Goal: Task Accomplishment & Management: Use online tool/utility

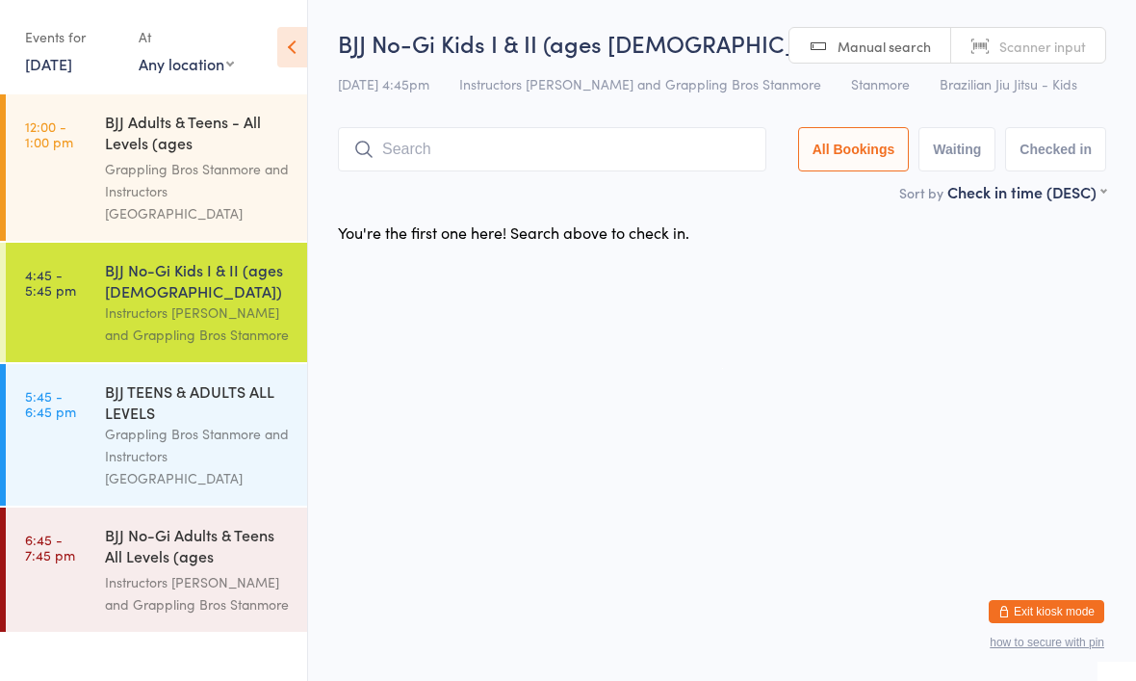
click at [212, 243] on div "BJJ No-Gi Kids I & II (ages [DEMOGRAPHIC_DATA]) Instructors [PERSON_NAME] and G…" at bounding box center [206, 302] width 202 height 119
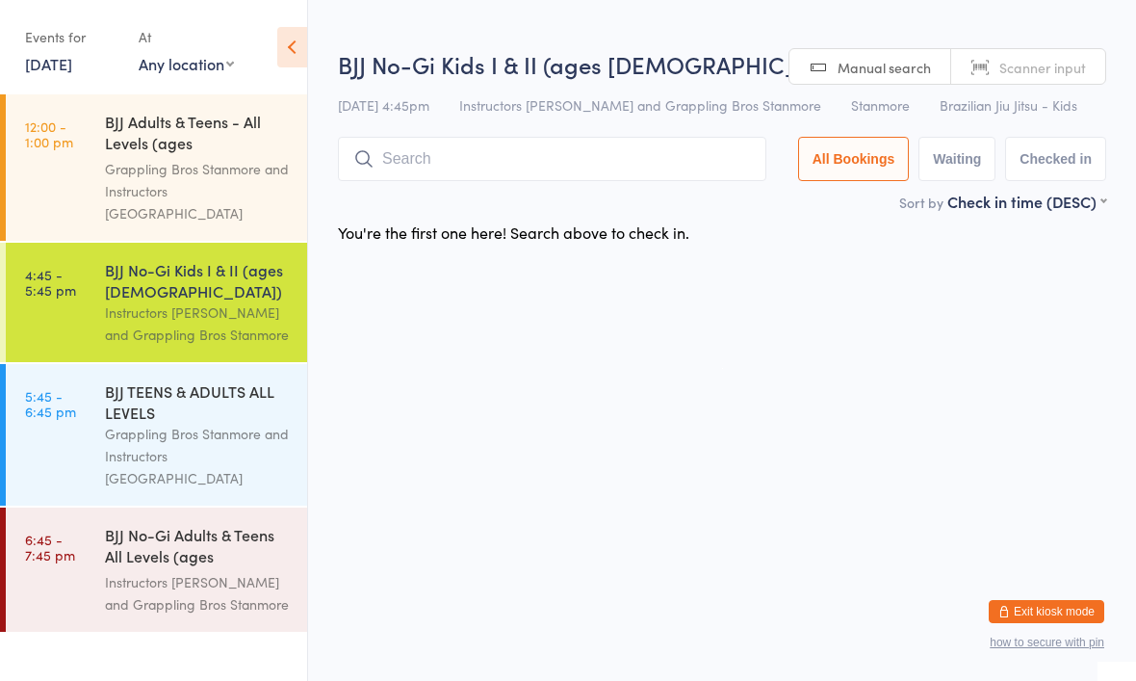
click at [626, 179] on input "search" at bounding box center [552, 159] width 428 height 44
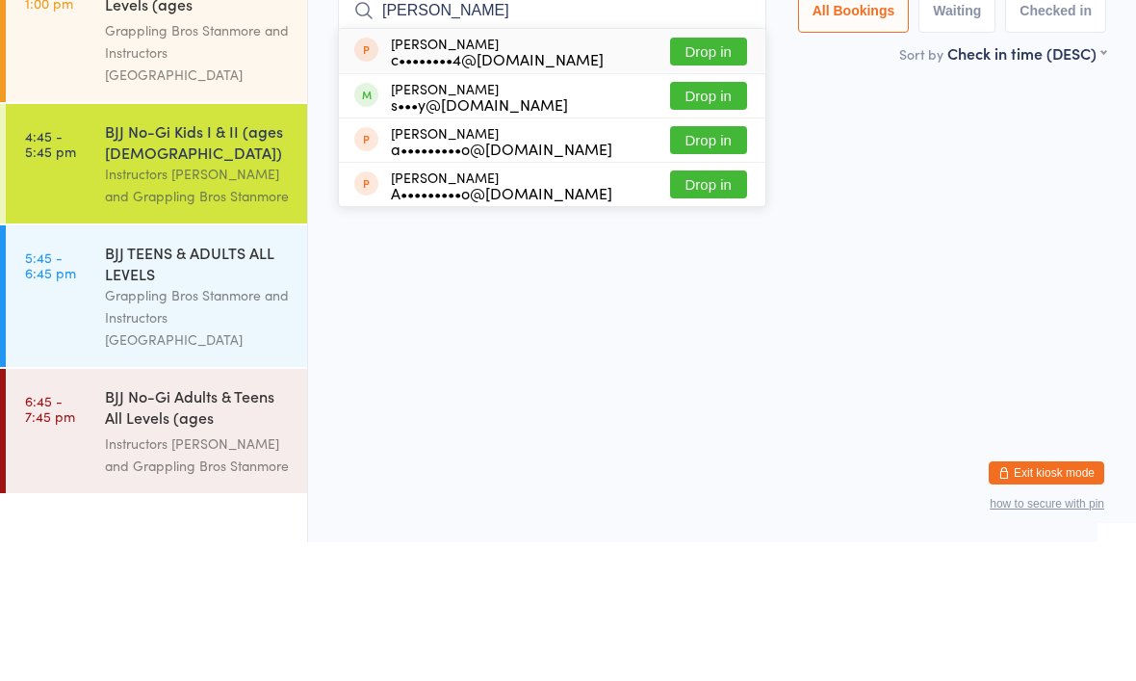
type input "[PERSON_NAME]"
click at [708, 220] on button "Drop in" at bounding box center [708, 234] width 77 height 28
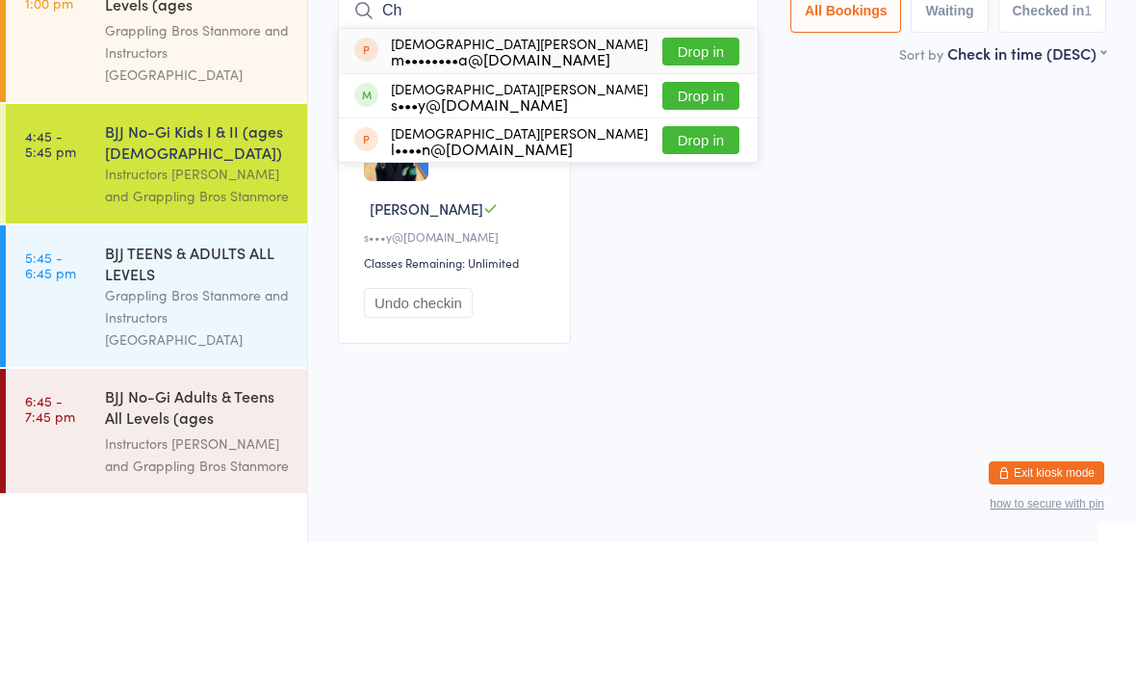
type input "C"
type input "[DEMOGRAPHIC_DATA]"
click at [704, 220] on button "Drop in" at bounding box center [700, 234] width 77 height 28
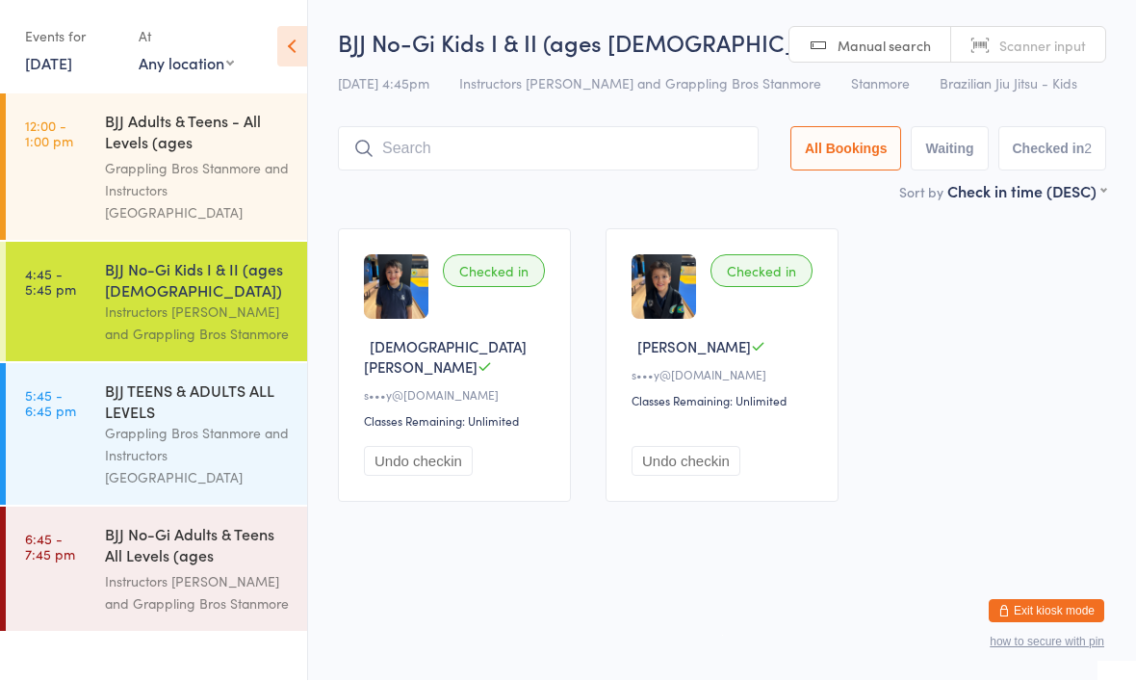
click at [640, 171] on input "search" at bounding box center [548, 149] width 421 height 44
click at [660, 153] on input "search" at bounding box center [548, 149] width 421 height 44
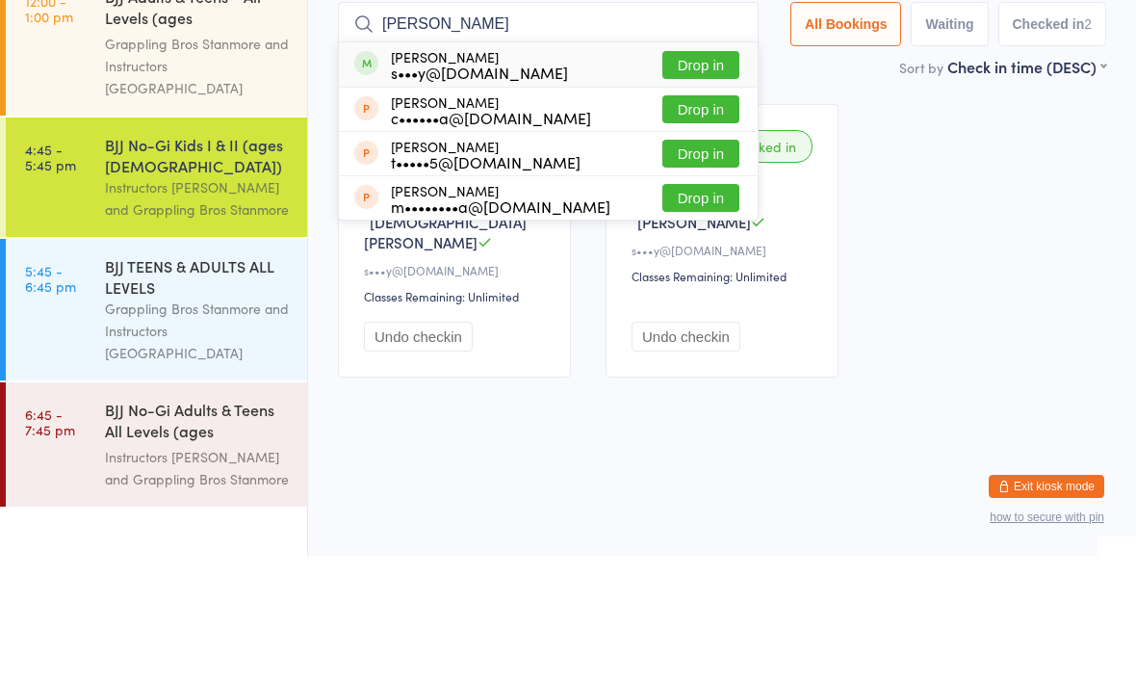
type input "[PERSON_NAME]"
click at [685, 176] on button "Drop in" at bounding box center [700, 190] width 77 height 28
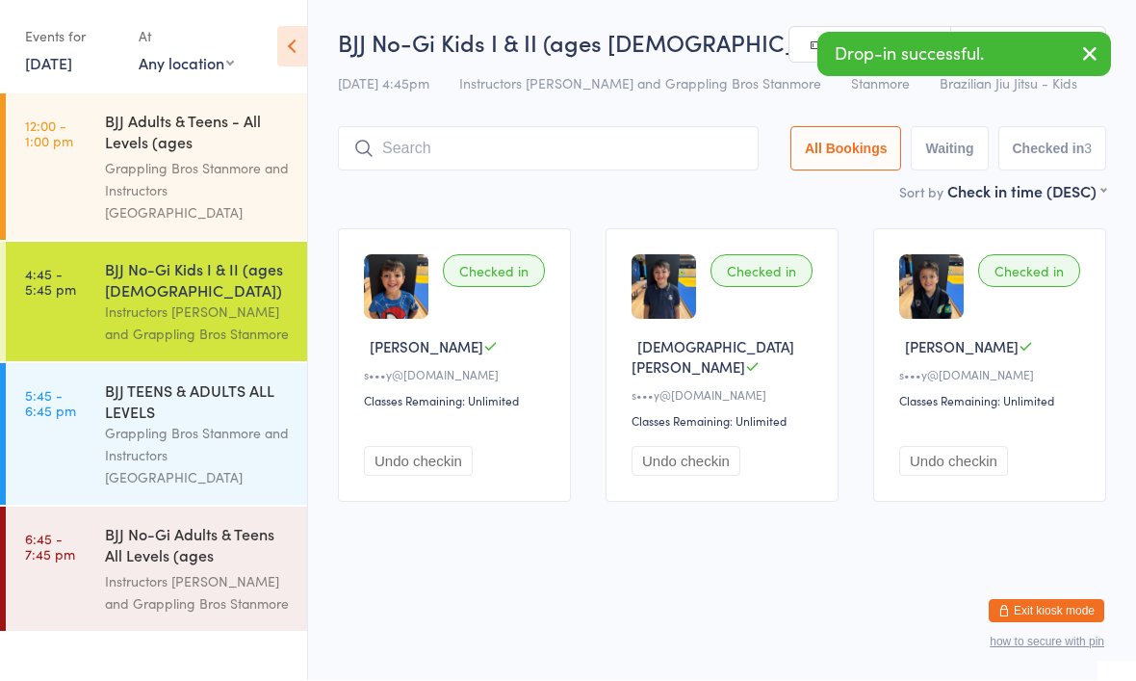
click at [592, 153] on input "search" at bounding box center [548, 149] width 421 height 44
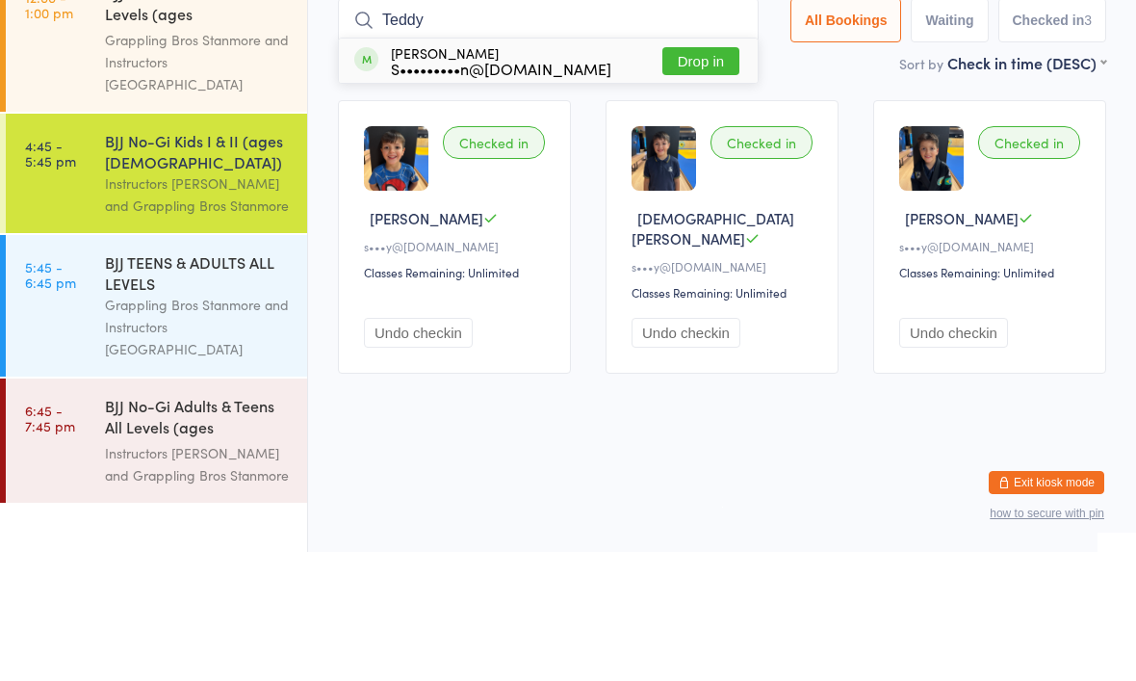
type input "Teddy"
click at [700, 176] on button "Drop in" at bounding box center [700, 190] width 77 height 28
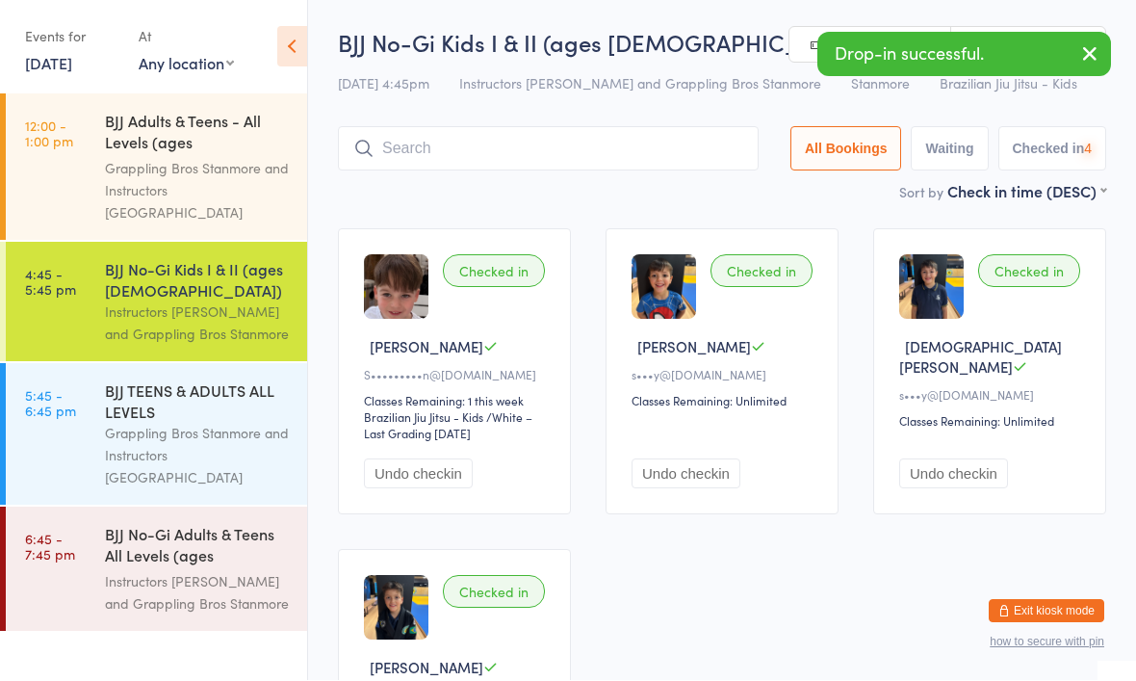
scroll to position [1, 0]
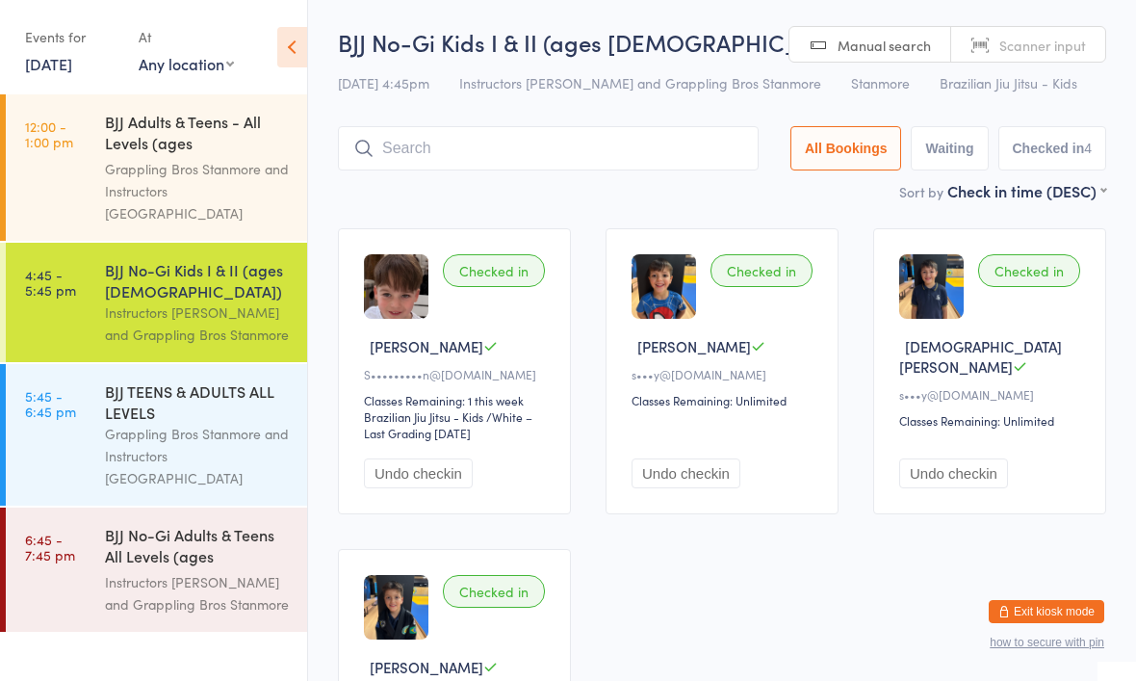
click at [457, 152] on input "search" at bounding box center [548, 148] width 421 height 44
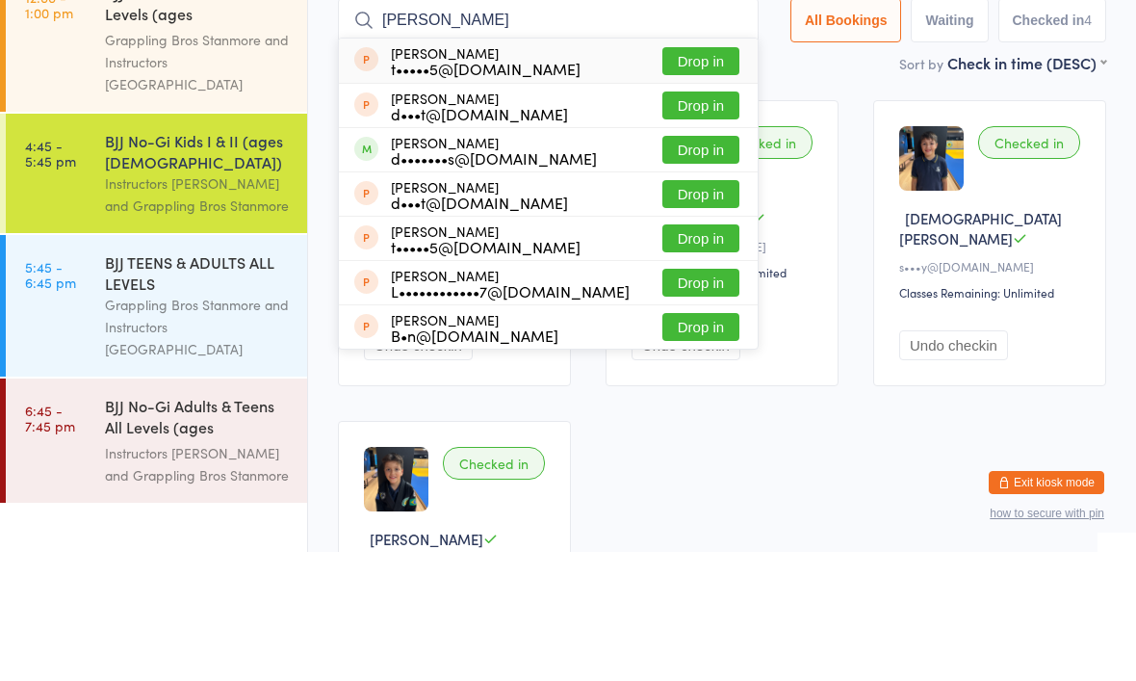
type input "[PERSON_NAME]"
click at [701, 265] on button "Drop in" at bounding box center [700, 279] width 77 height 28
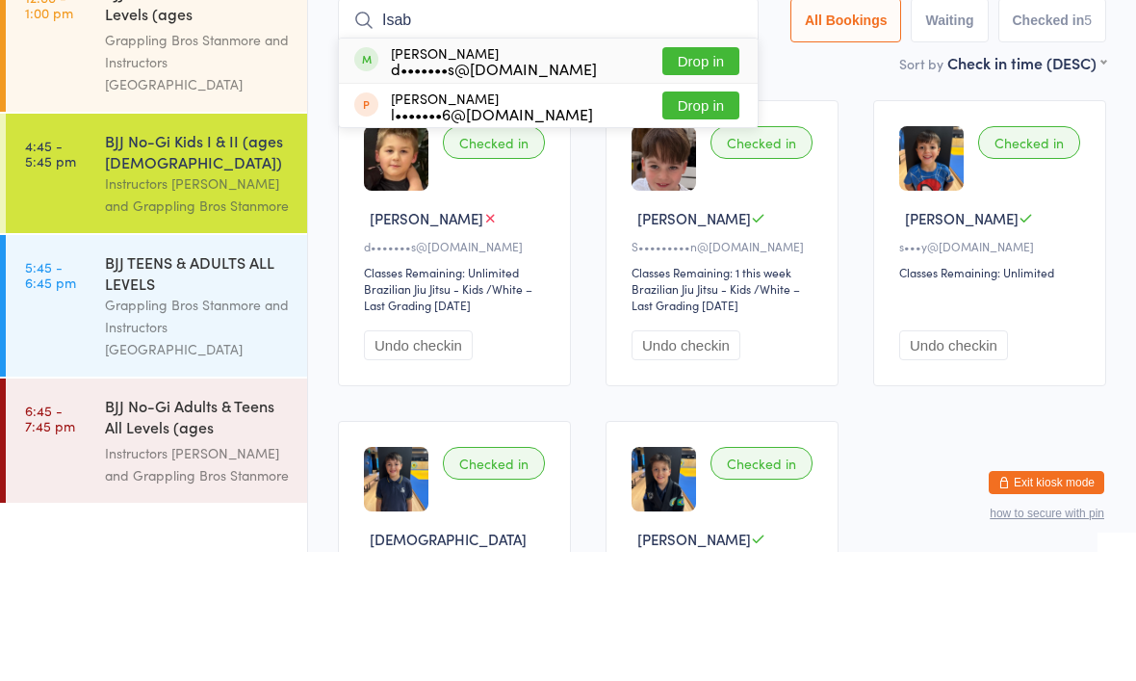
type input "Isab"
click at [697, 176] on button "Drop in" at bounding box center [700, 190] width 77 height 28
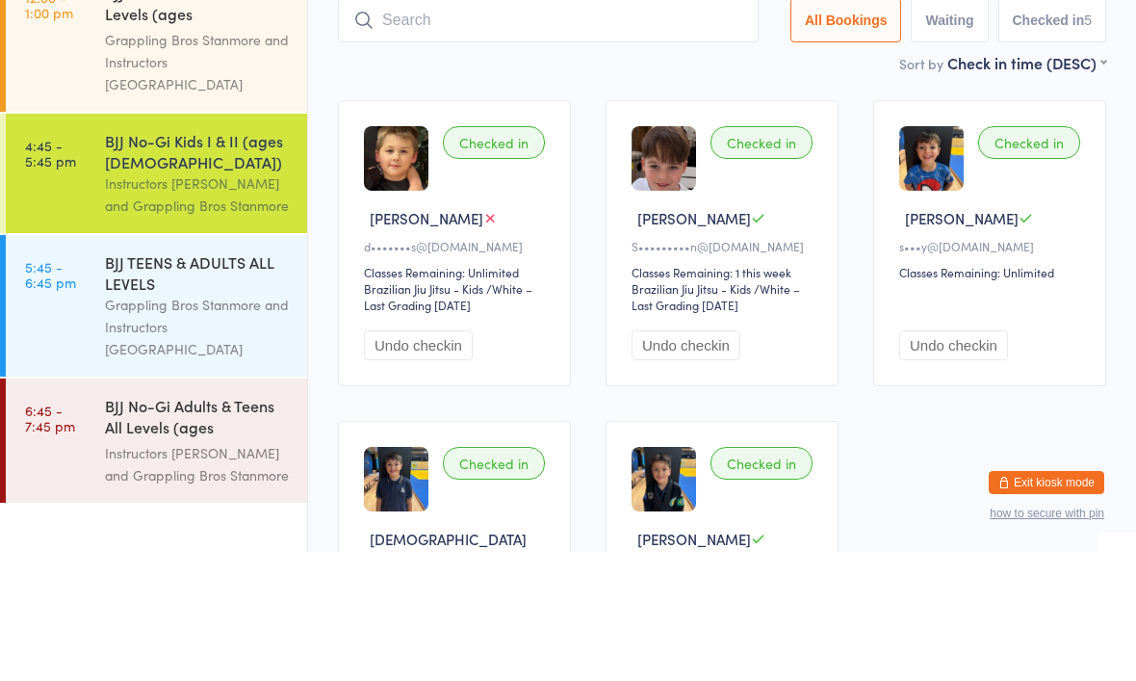
scroll to position [129, 0]
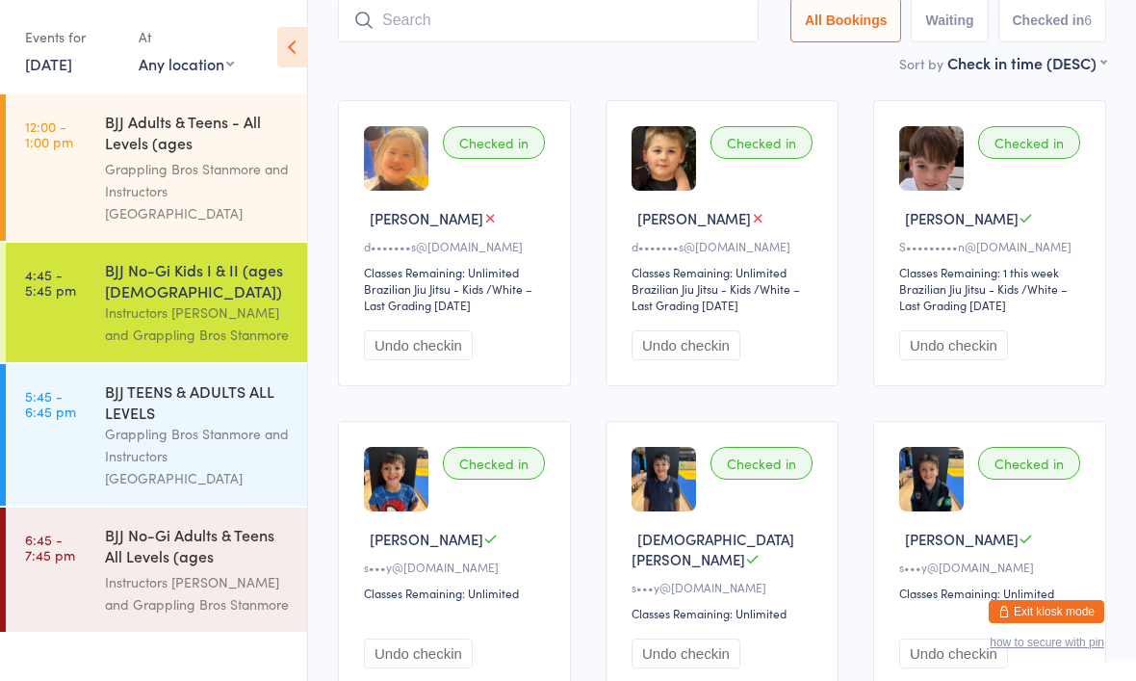
click at [622, 33] on input "search" at bounding box center [548, 20] width 421 height 44
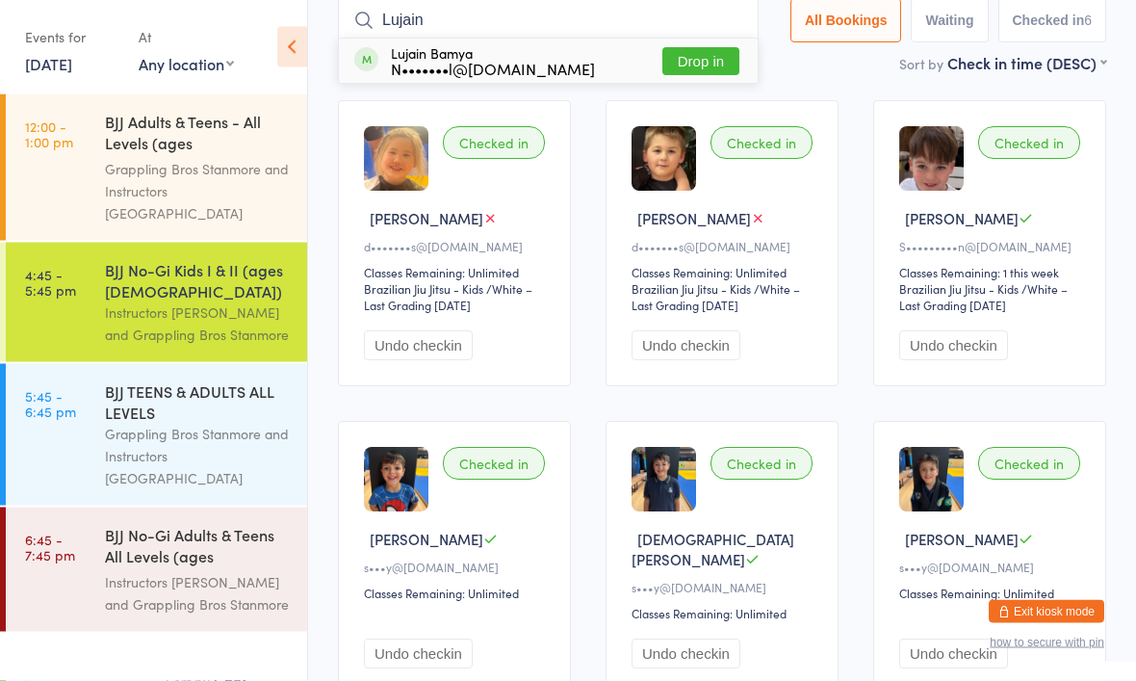
type input "Lujain"
click at [707, 61] on button "Drop in" at bounding box center [700, 62] width 77 height 28
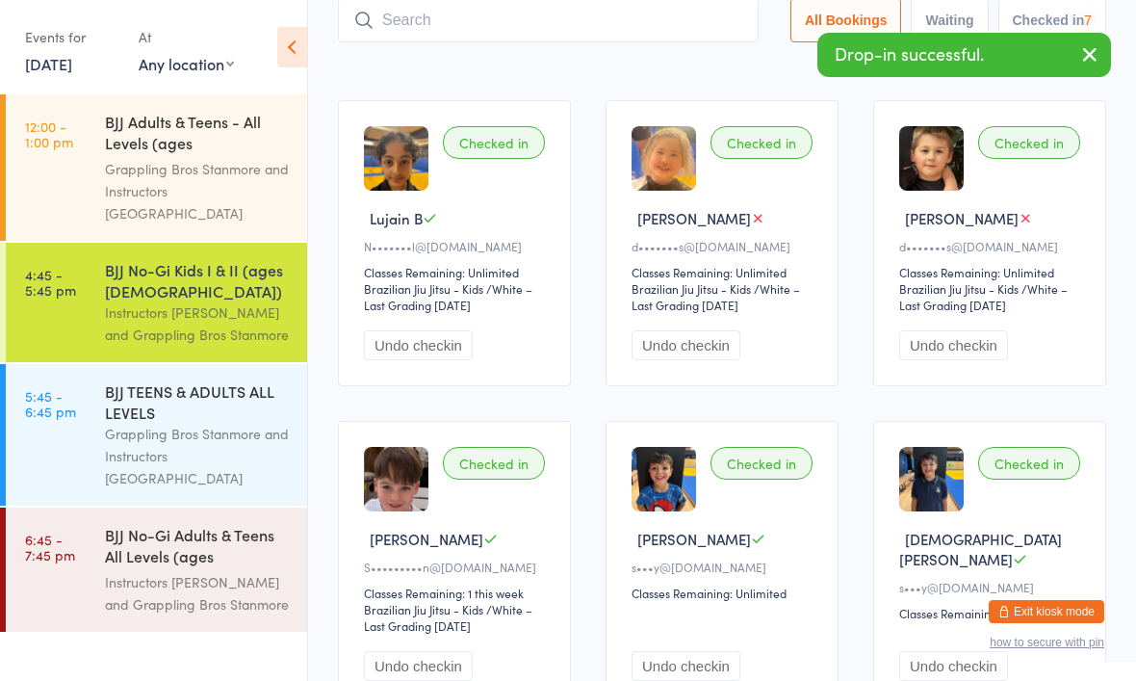
click at [580, 18] on input "search" at bounding box center [548, 20] width 421 height 44
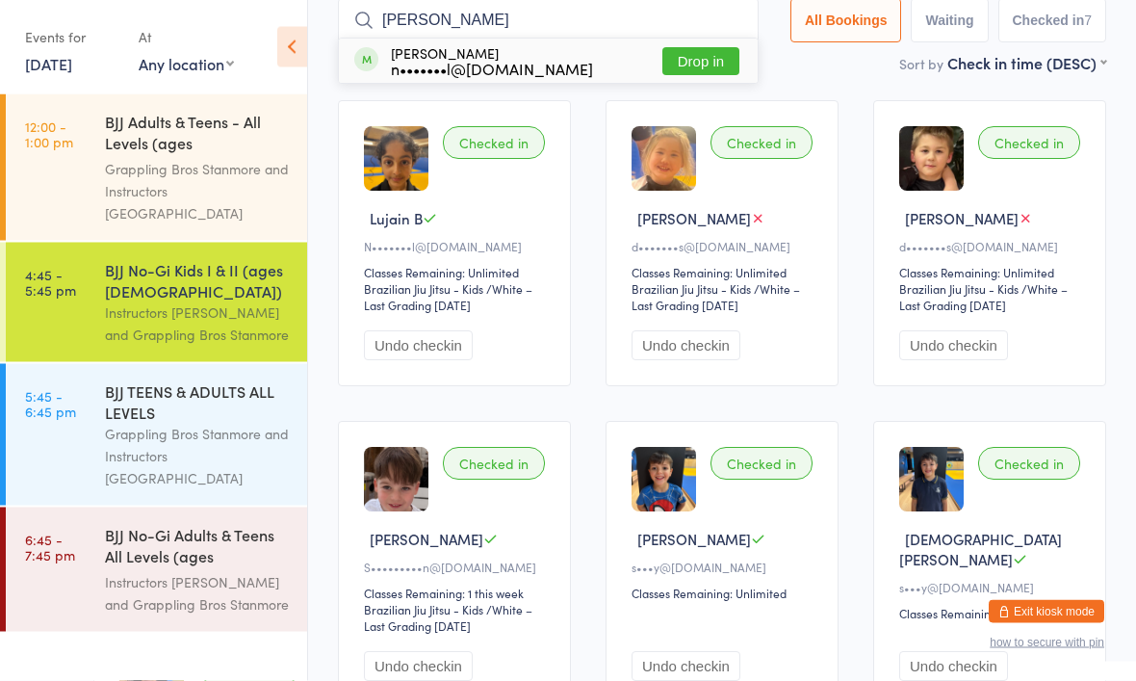
type input "[PERSON_NAME]"
click at [673, 76] on button "Drop in" at bounding box center [700, 62] width 77 height 28
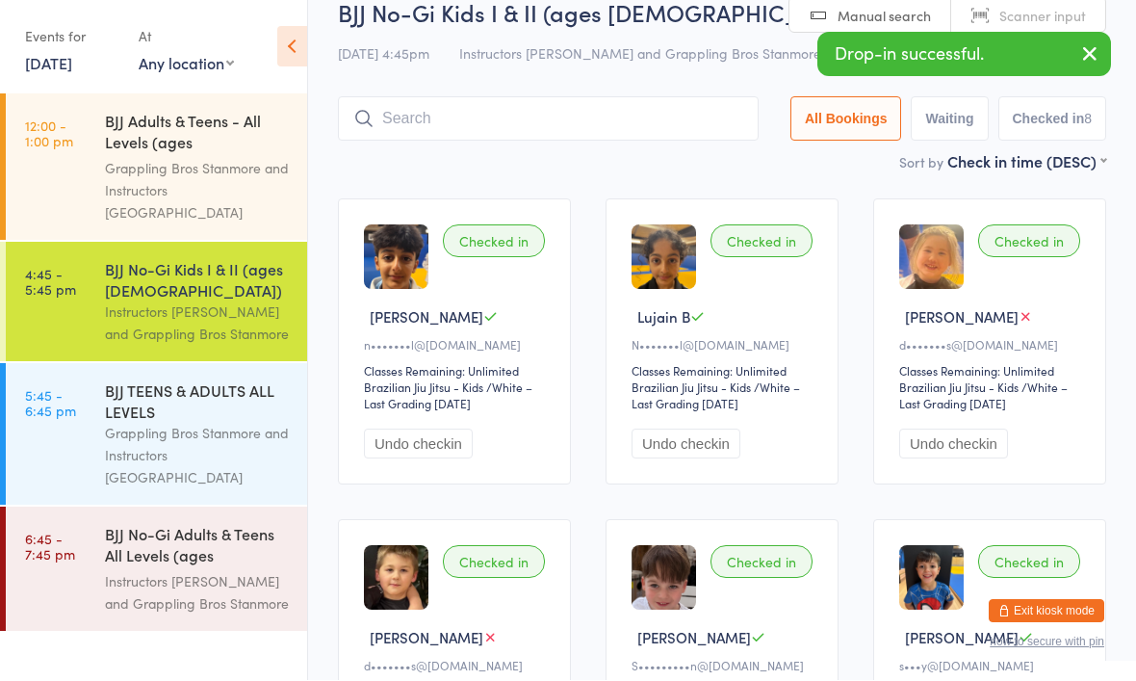
scroll to position [31, 0]
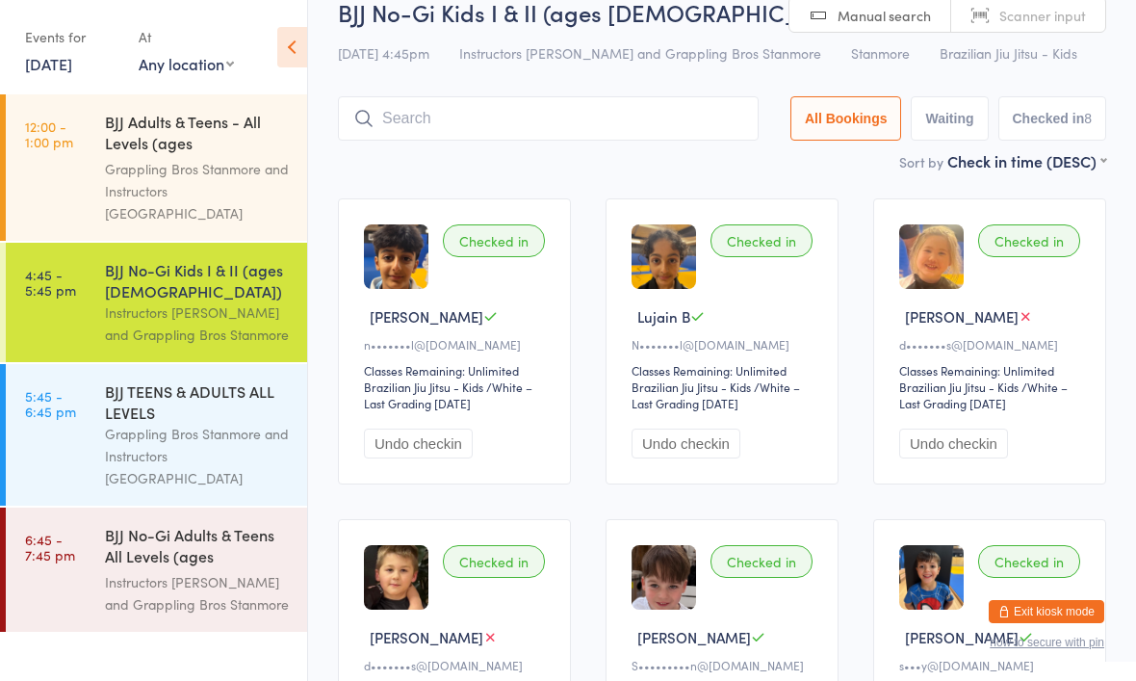
click at [514, 124] on input "search" at bounding box center [548, 118] width 421 height 44
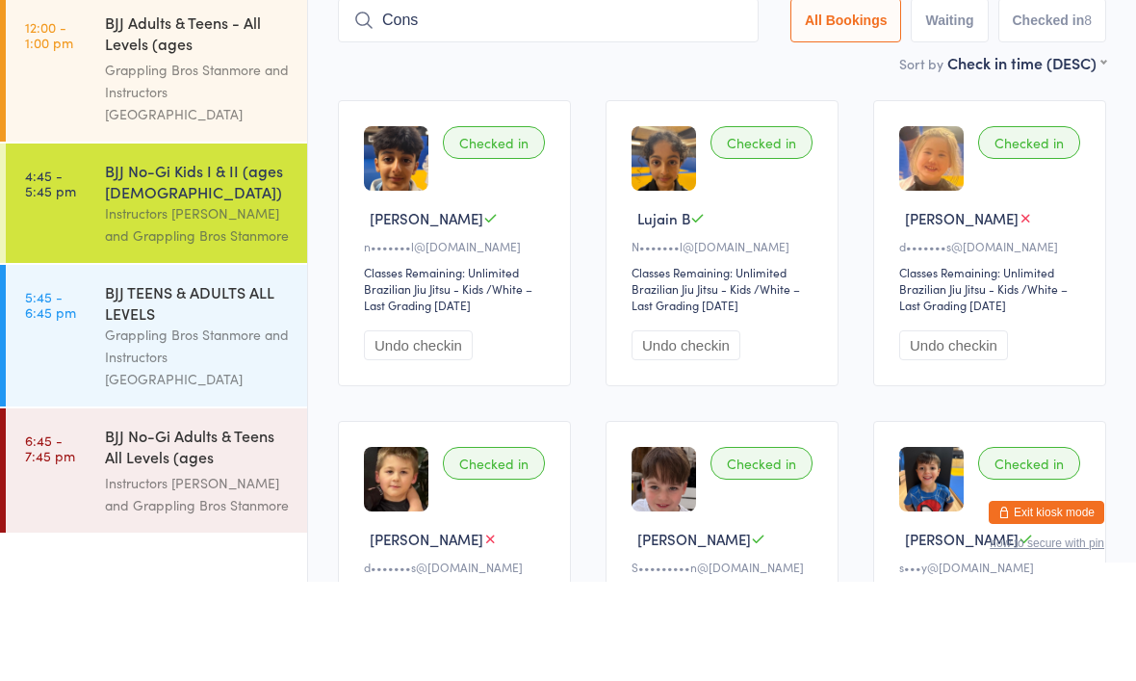
type input "Const"
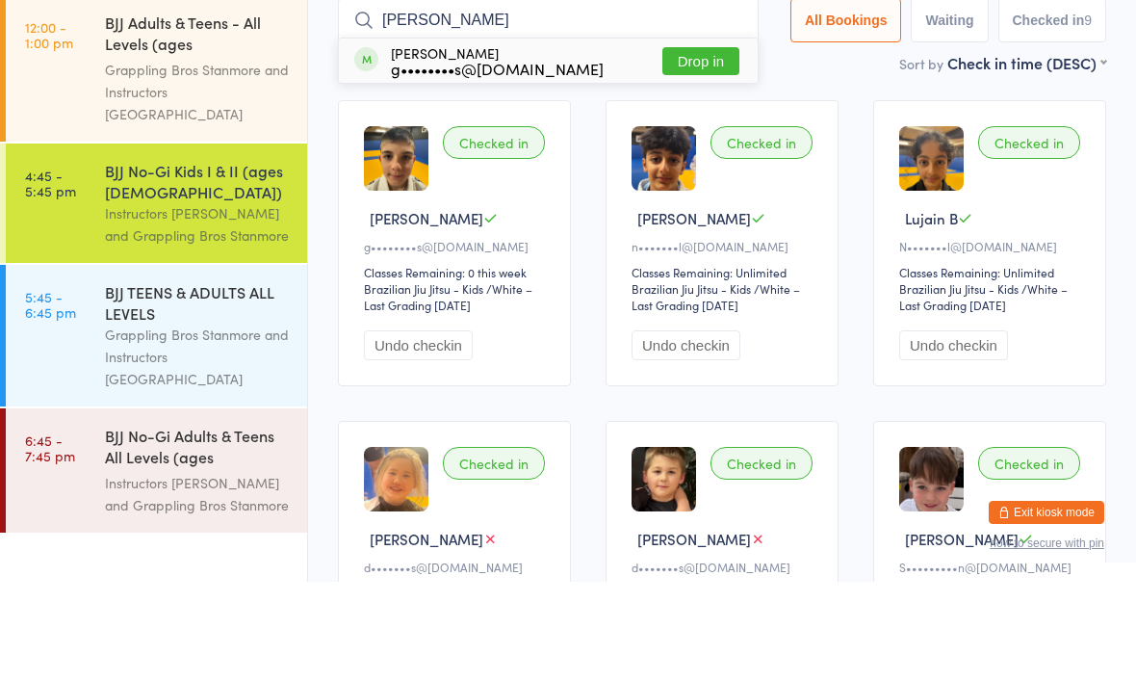
type input "[PERSON_NAME]"
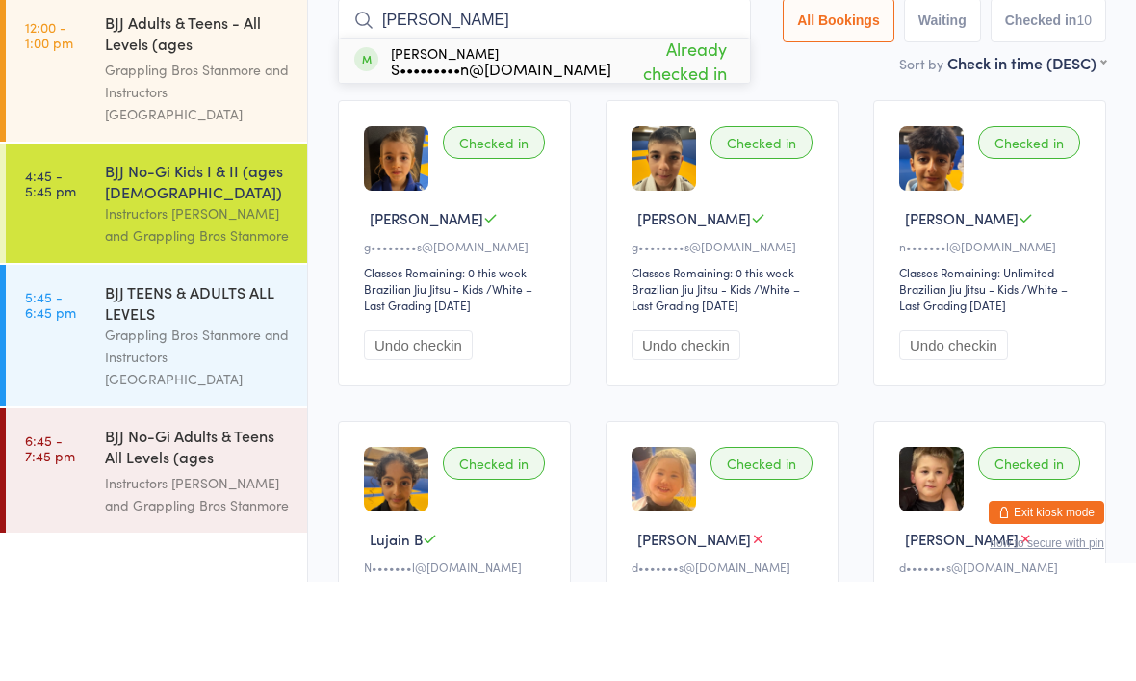
type input "[PERSON_NAME]"
click at [464, 160] on div "S•••••••••n@[DOMAIN_NAME]" at bounding box center [501, 167] width 220 height 15
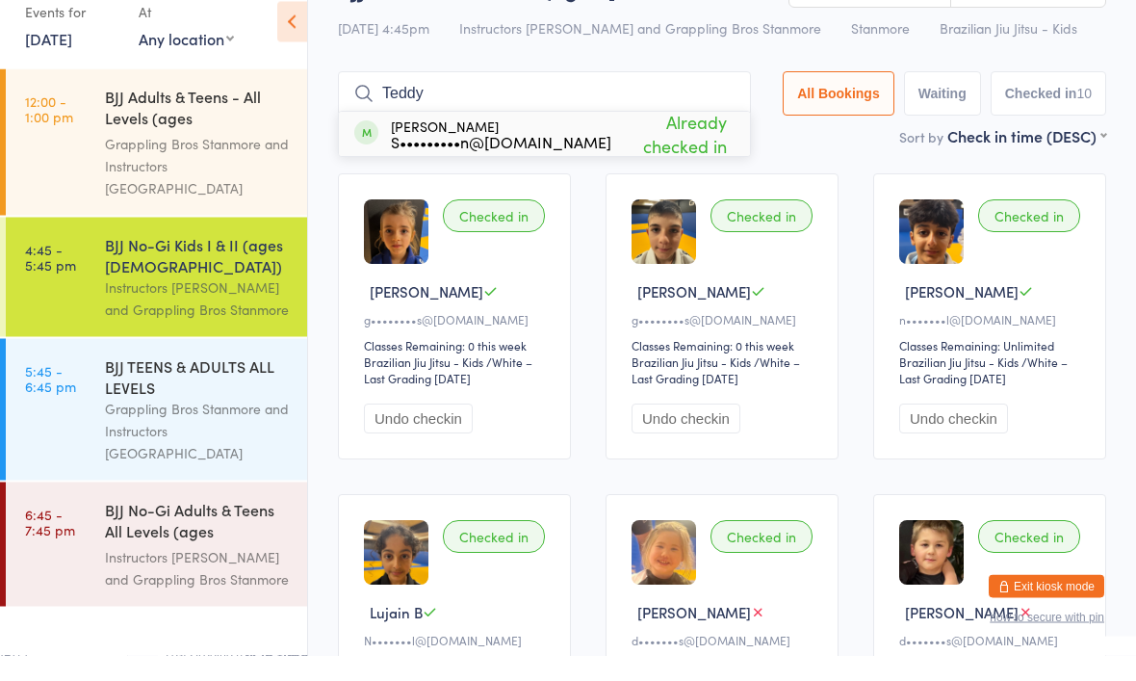
scroll to position [9, 0]
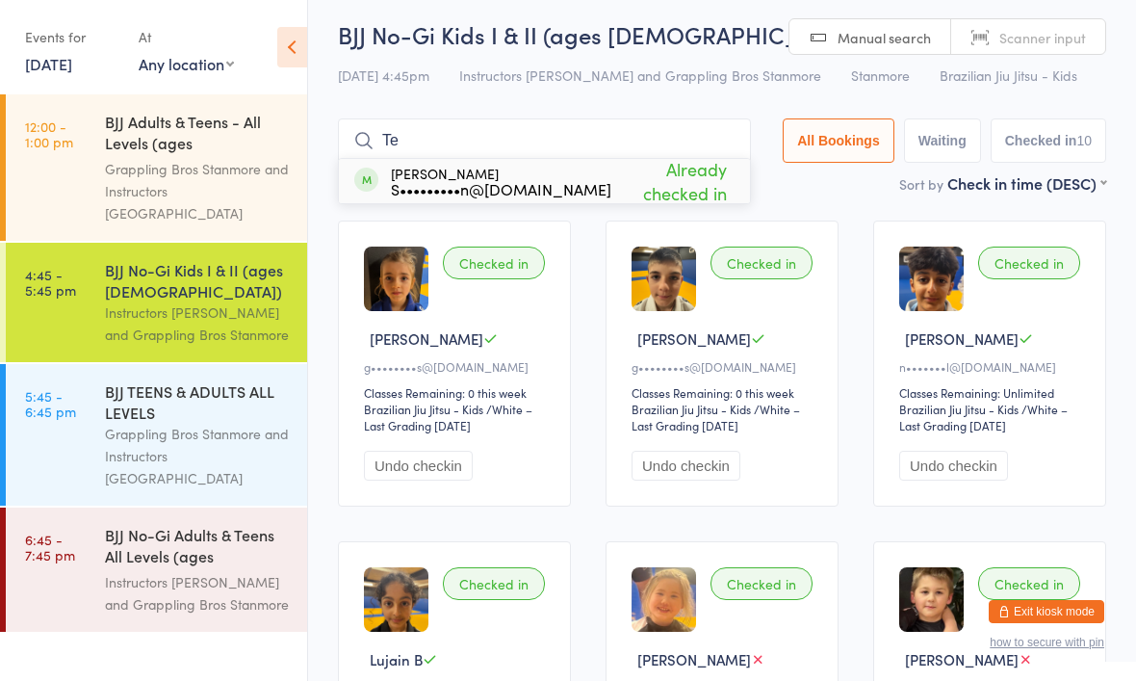
type input "T"
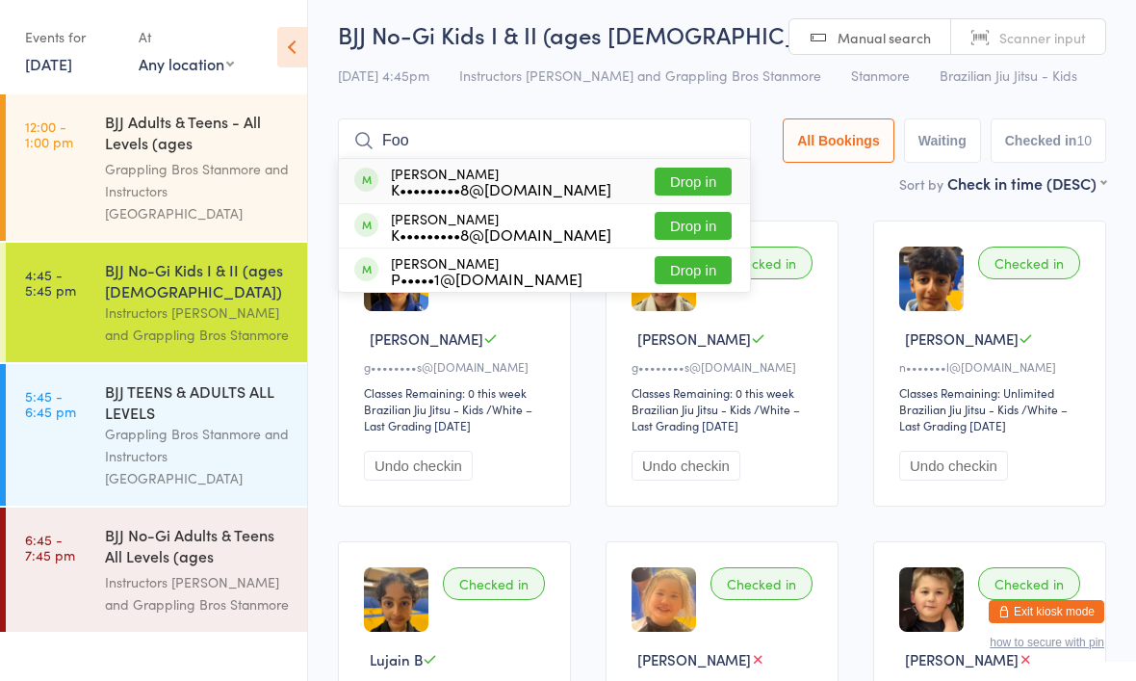
type input "Foo"
click at [711, 180] on button "Drop in" at bounding box center [693, 182] width 77 height 28
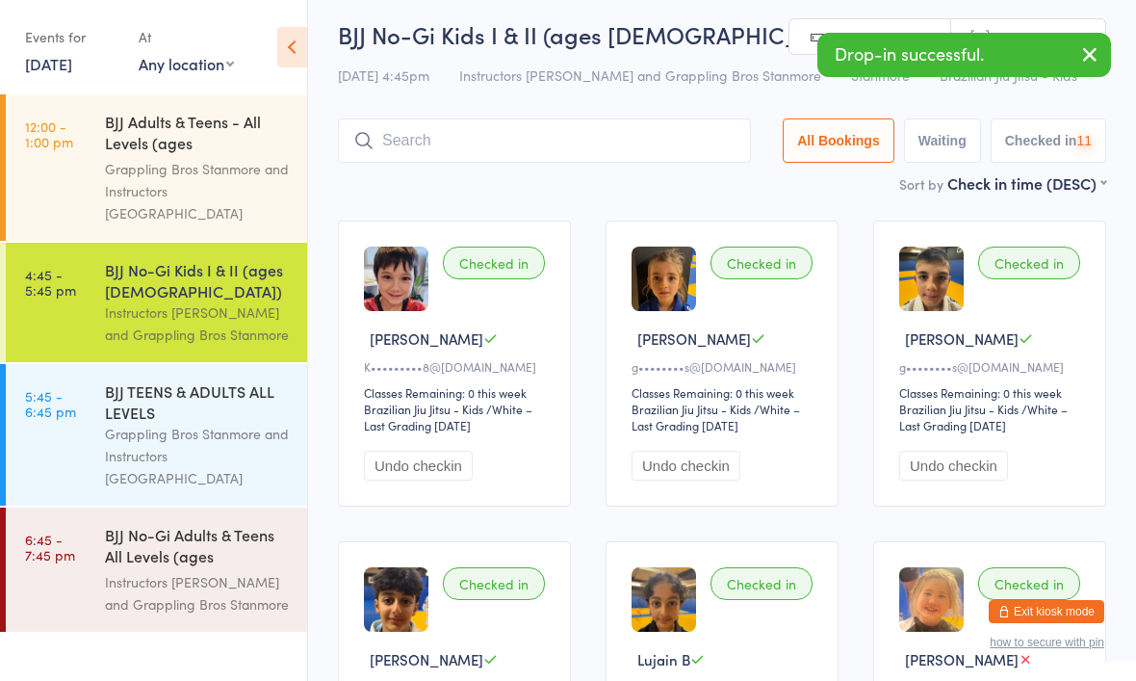
click at [606, 133] on input "search" at bounding box center [544, 140] width 413 height 44
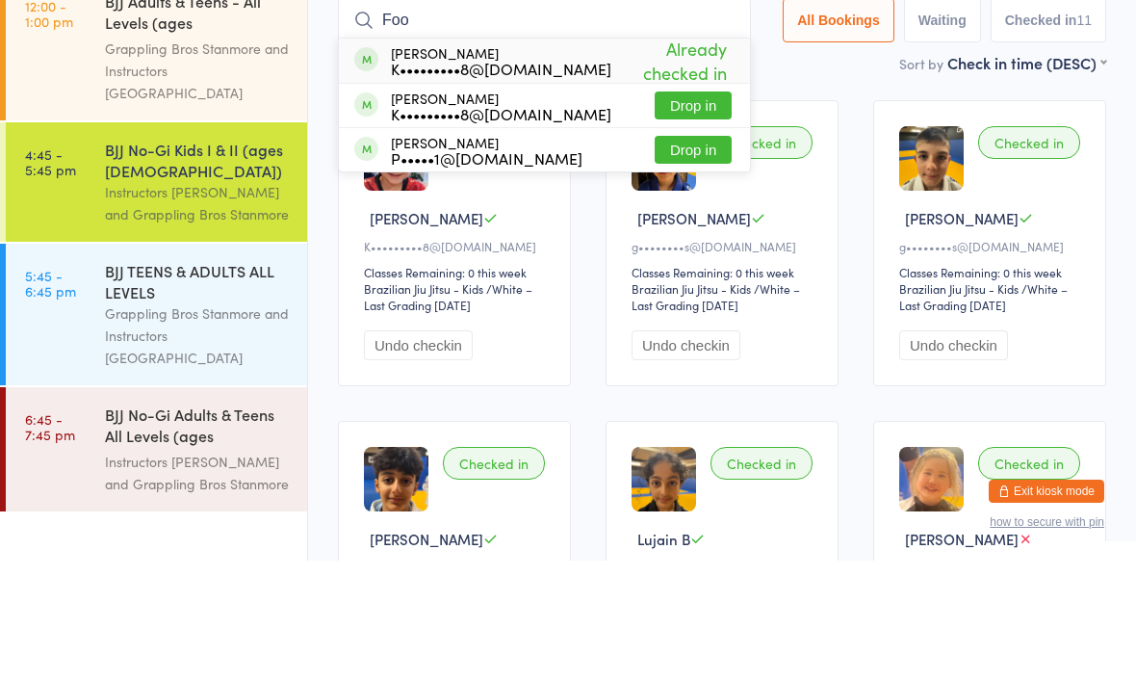
type input "Foo"
click at [708, 212] on button "Drop in" at bounding box center [693, 226] width 77 height 28
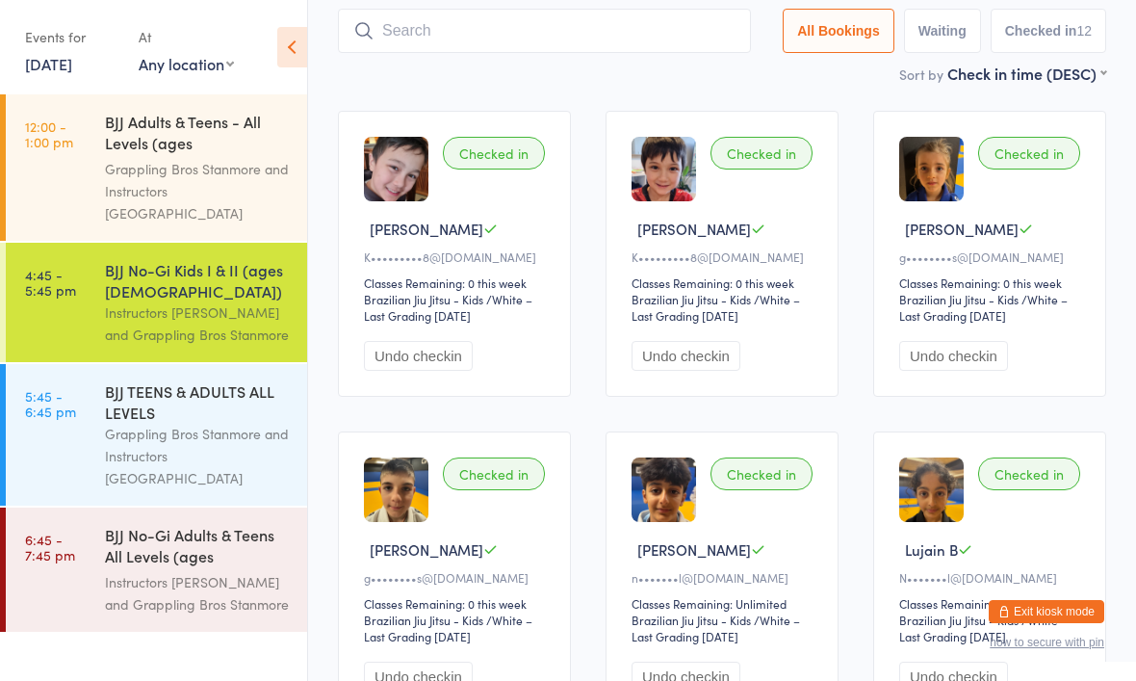
scroll to position [0, 0]
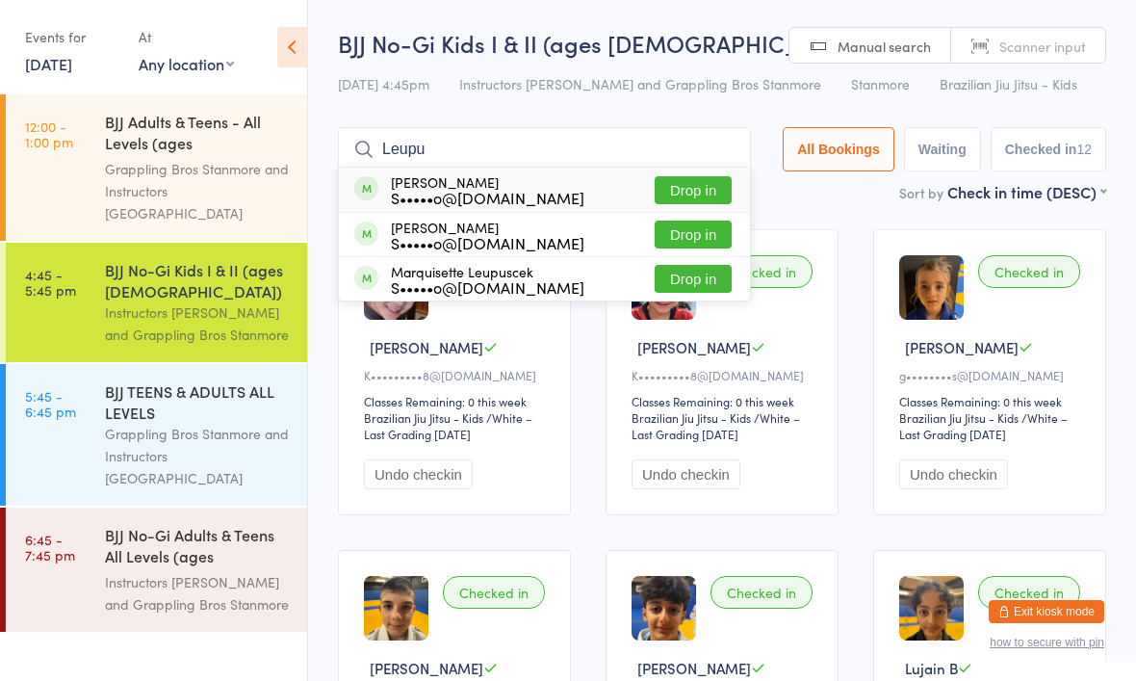
type input "Leupu"
click at [683, 185] on button "Drop in" at bounding box center [693, 190] width 77 height 28
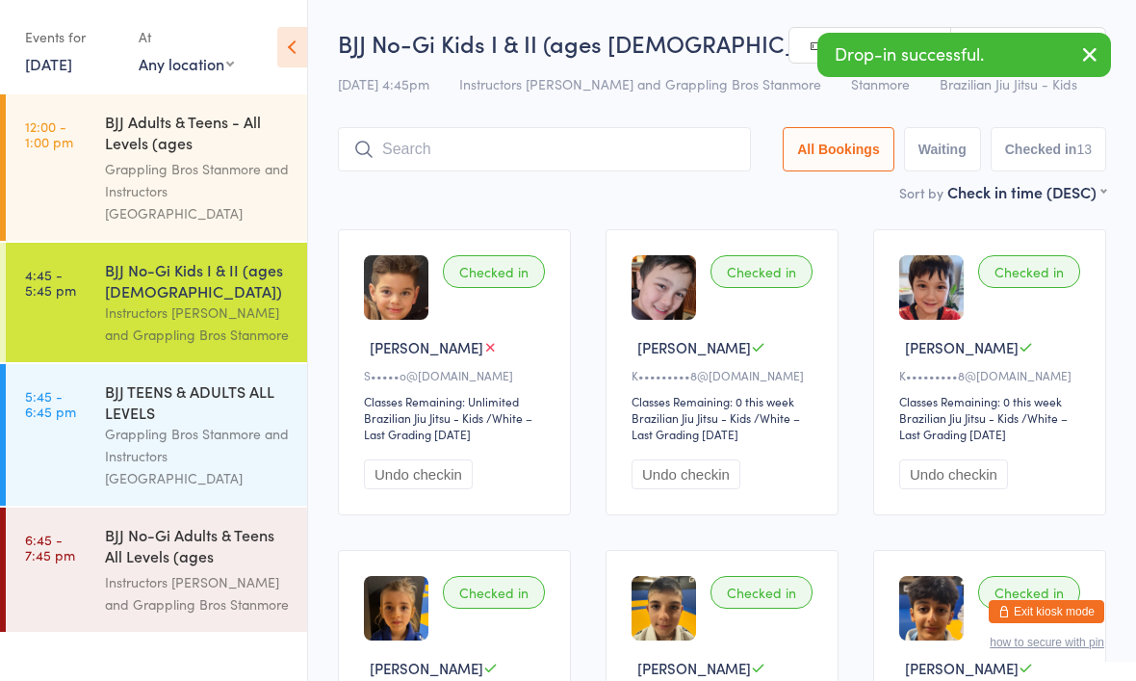
click at [536, 164] on input "search" at bounding box center [544, 149] width 413 height 44
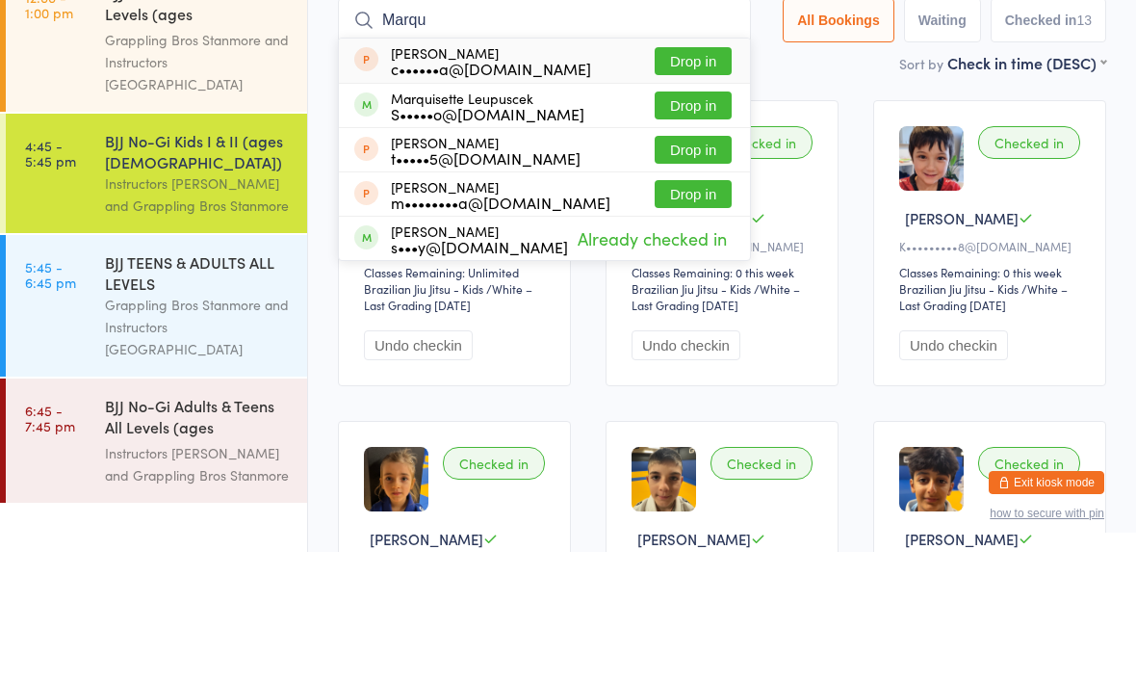
type input "Marqu"
click at [678, 220] on button "Drop in" at bounding box center [693, 234] width 77 height 28
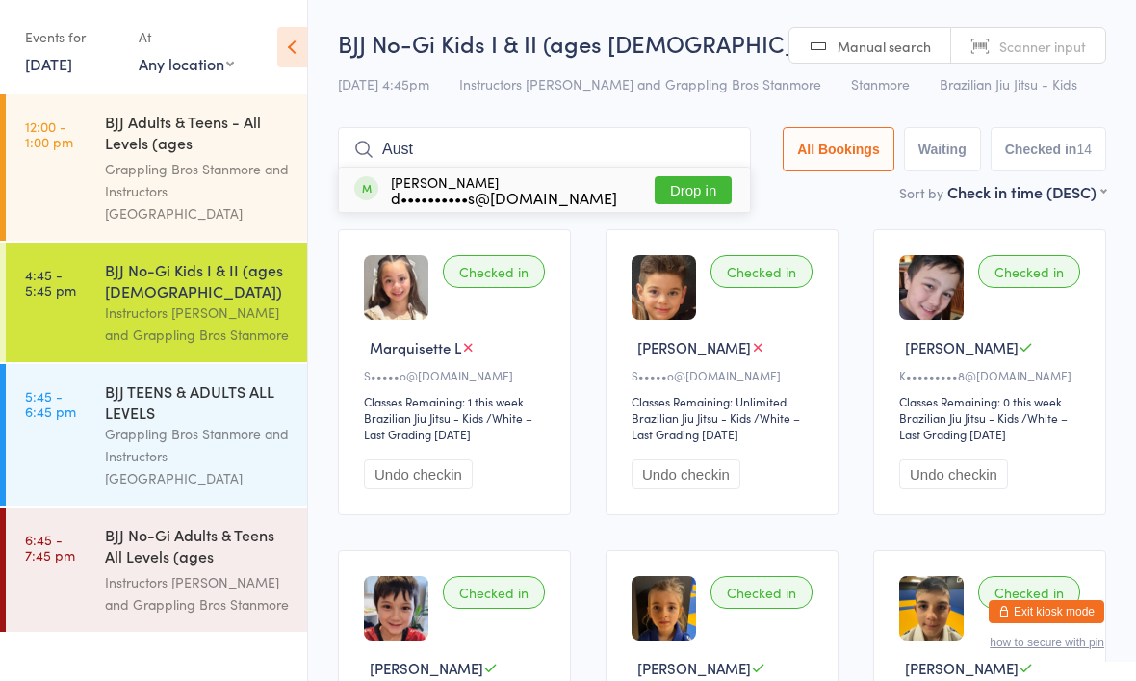
type input "Aust"
click at [697, 189] on button "Drop in" at bounding box center [693, 190] width 77 height 28
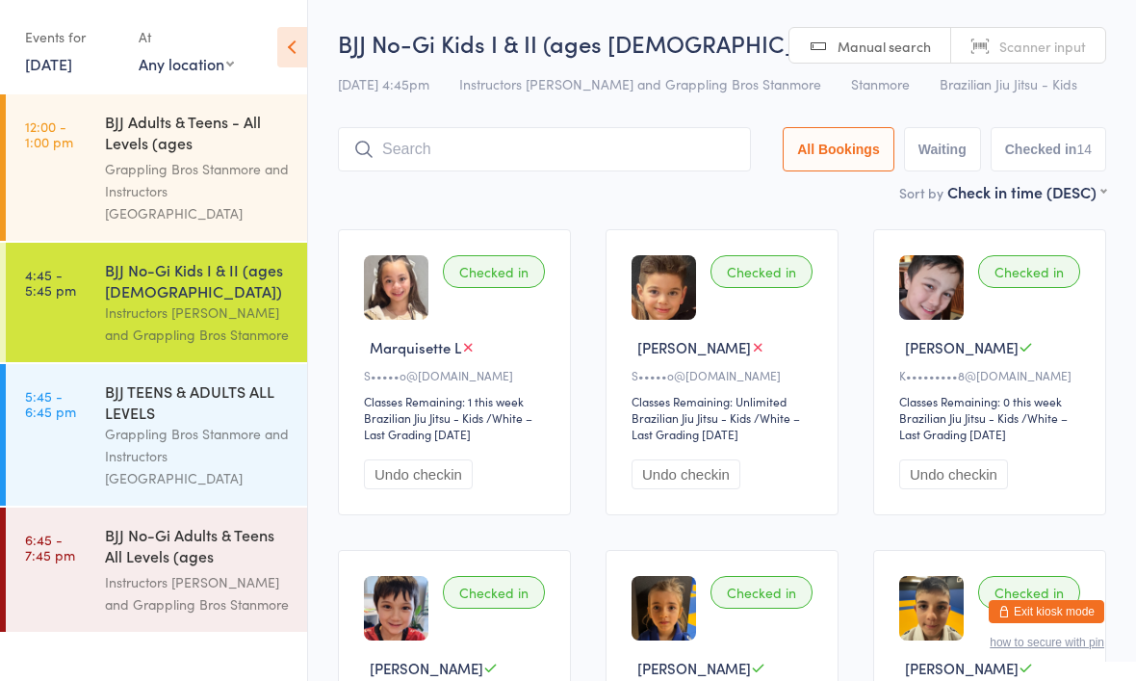
click at [570, 160] on input "search" at bounding box center [544, 149] width 413 height 44
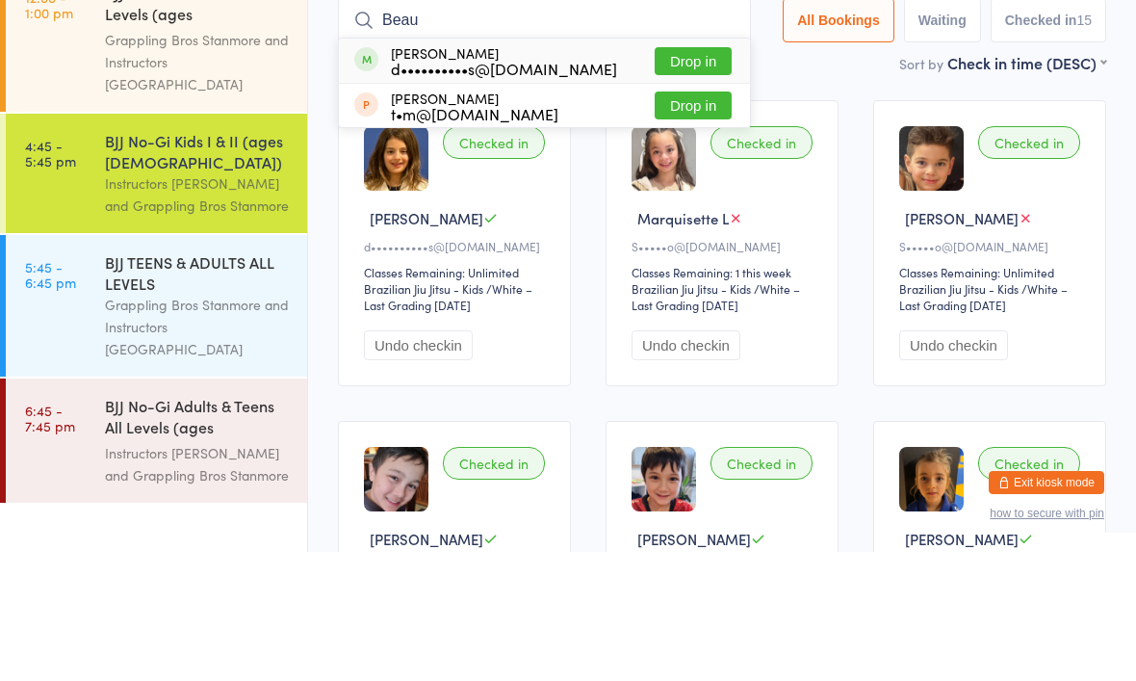
type input "Beau"
click at [667, 176] on button "Drop in" at bounding box center [693, 190] width 77 height 28
